Goal: Check status: Check status

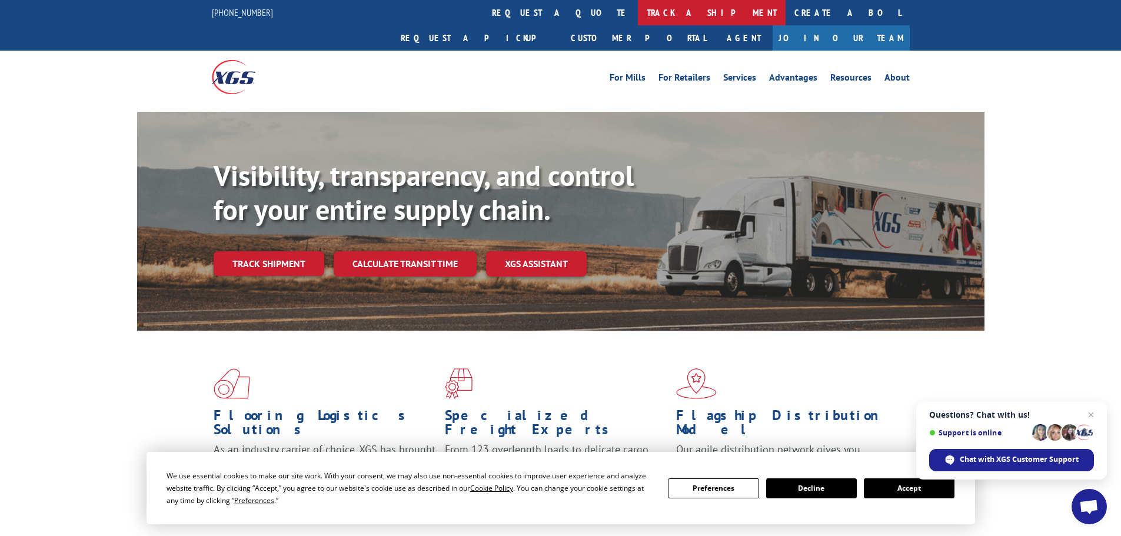
click at [638, 12] on link "track a shipment" at bounding box center [712, 12] width 148 height 25
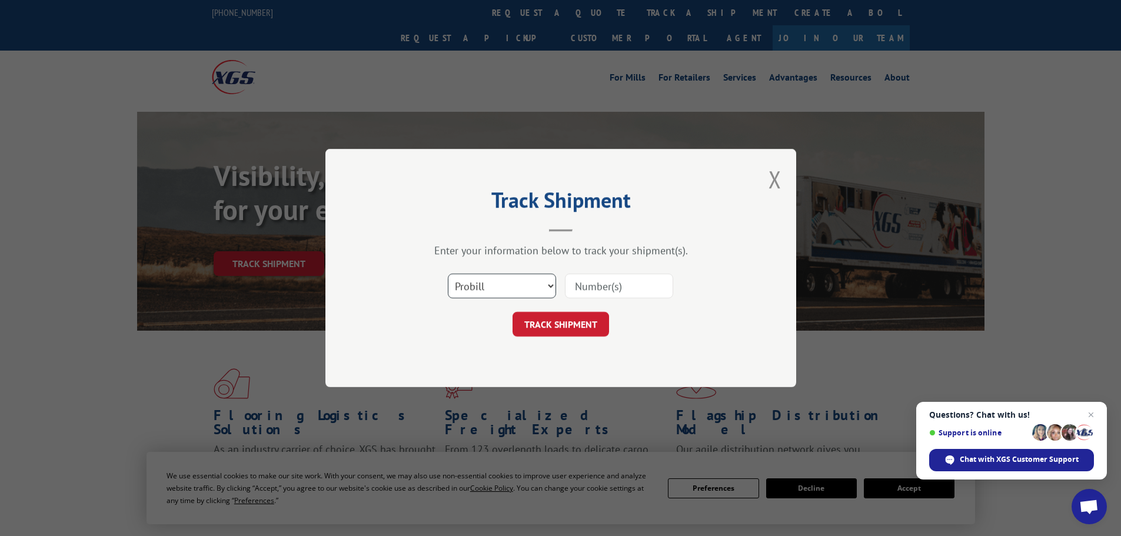
drag, startPoint x: 488, startPoint y: 288, endPoint x: 488, endPoint y: 296, distance: 8.8
click at [488, 288] on select "Select category... Probill BOL PO" at bounding box center [502, 286] width 108 height 25
select select "bol"
click at [448, 274] on select "Select category... Probill BOL PO" at bounding box center [502, 286] width 108 height 25
click at [585, 284] on input at bounding box center [619, 286] width 108 height 25
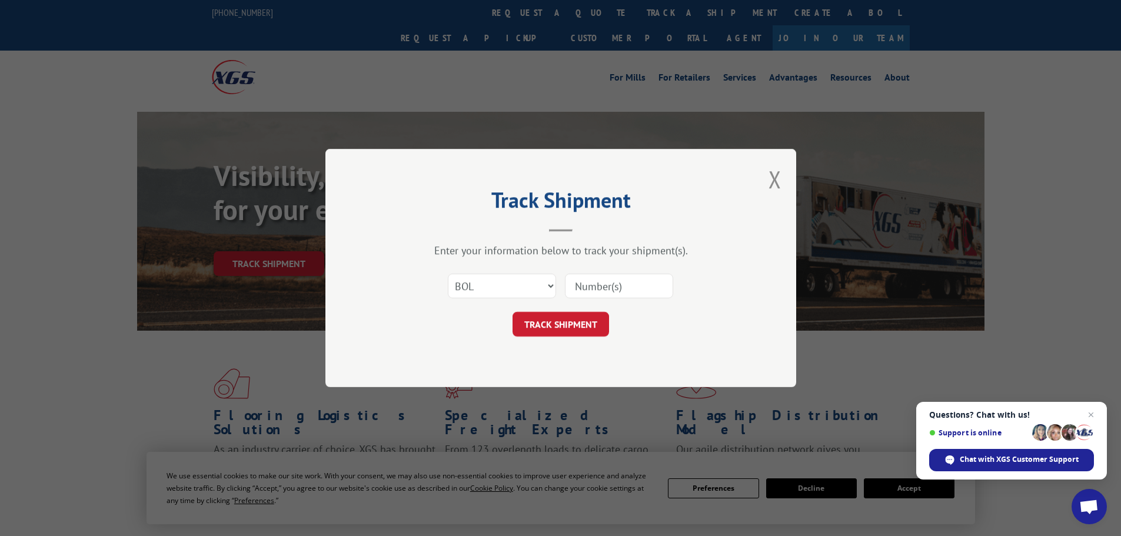
paste input "6046091"
type input "6046091"
click at [587, 318] on button "TRACK SHIPMENT" at bounding box center [560, 324] width 96 height 25
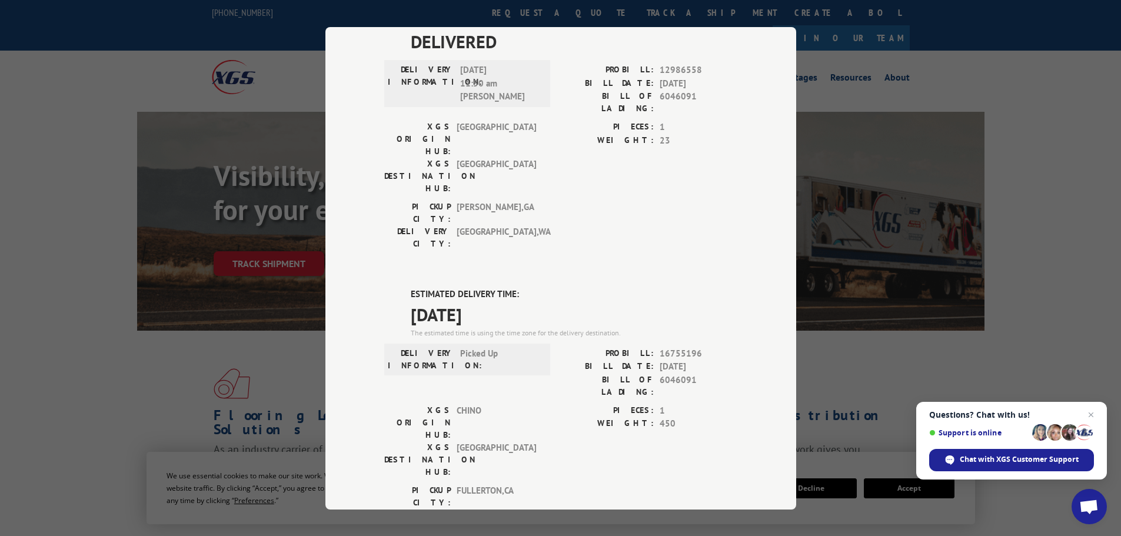
scroll to position [428, 0]
